Goal: Task Accomplishment & Management: Manage account settings

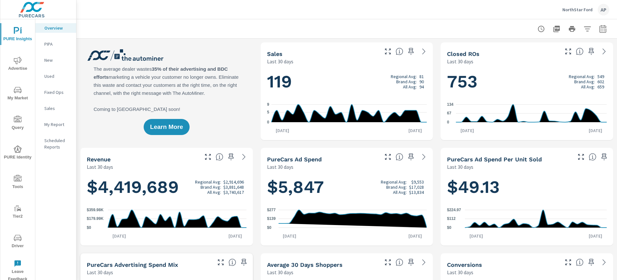
click at [580, 6] on div "NorthStar Ford AP" at bounding box center [586, 10] width 47 height 12
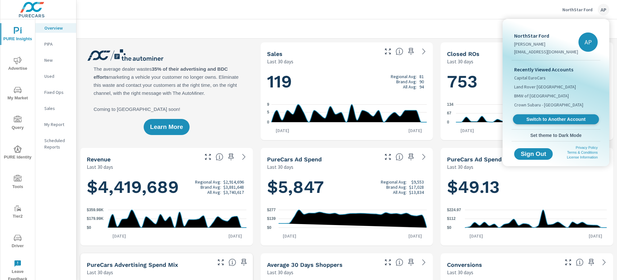
click at [559, 120] on span "Switch to Another Account" at bounding box center [556, 119] width 79 height 6
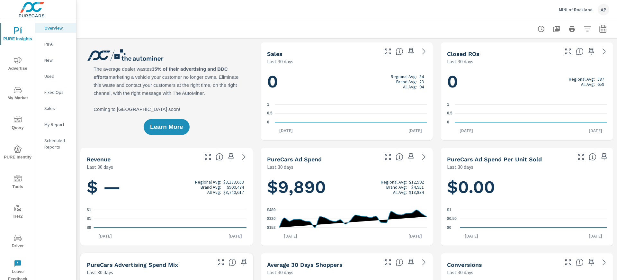
scroll to position [0, 0]
click at [19, 244] on span "Driver" at bounding box center [17, 242] width 31 height 16
